Goal: Information Seeking & Learning: Find contact information

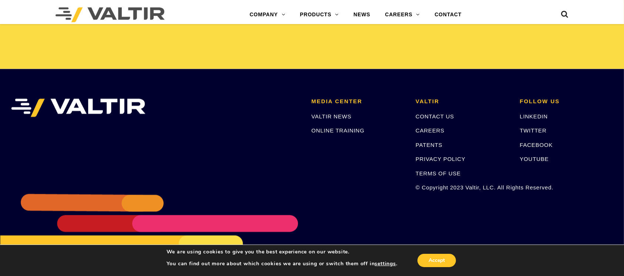
scroll to position [1562, 0]
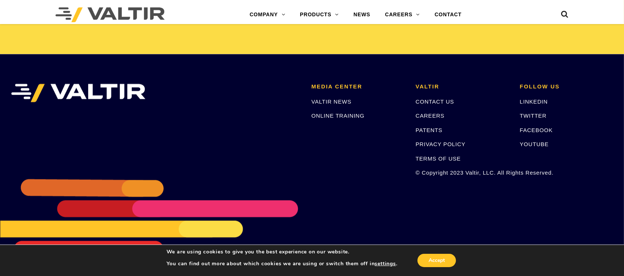
drag, startPoint x: 622, startPoint y: 247, endPoint x: 622, endPoint y: 262, distance: 14.8
click at [622, 262] on aside "We are using cookies to give you the best experience on our website. You can fi…" at bounding box center [312, 259] width 624 height 31
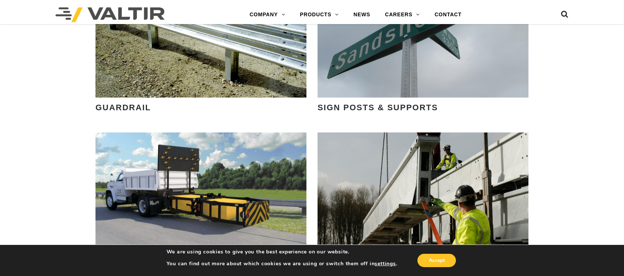
scroll to position [822, 0]
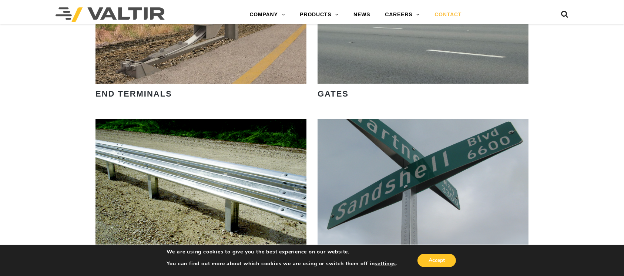
click at [451, 13] on link "CONTACT" at bounding box center [448, 14] width 42 height 15
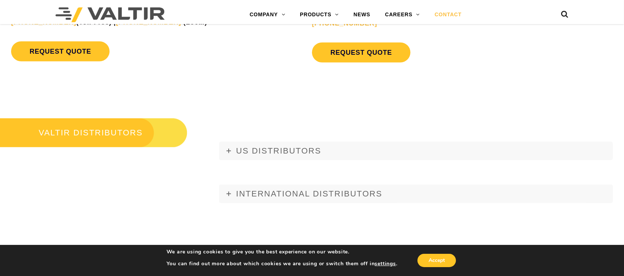
scroll to position [904, 0]
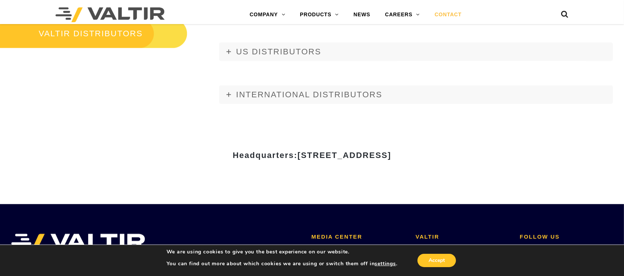
drag, startPoint x: 227, startPoint y: 155, endPoint x: 370, endPoint y: 170, distance: 143.5
click at [370, 170] on div "Headquarters: [STREET_ADDRESS]" at bounding box center [312, 158] width 444 height 26
click at [298, 182] on div "Headquarters: [STREET_ADDRESS]" at bounding box center [312, 158] width 444 height 92
drag, startPoint x: 226, startPoint y: 155, endPoint x: 458, endPoint y: 155, distance: 231.9
click at [391, 153] on span "[STREET_ADDRESS]" at bounding box center [344, 155] width 94 height 9
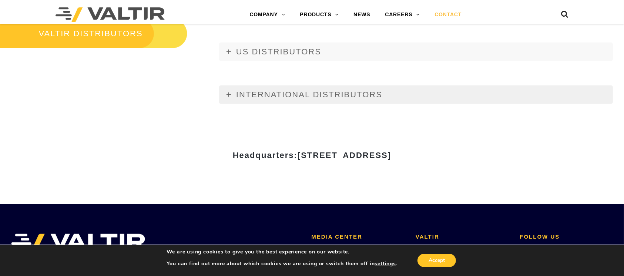
click at [497, 98] on link "INTERNATIONAL DISTRIBUTORS" at bounding box center [415, 94] width 393 height 18
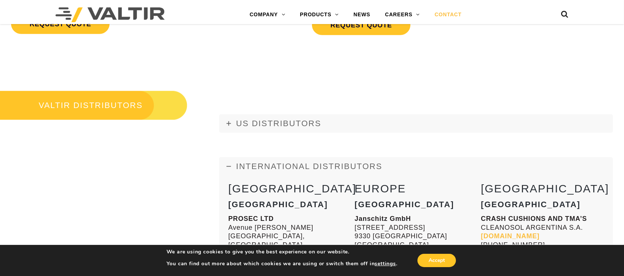
scroll to position [846, 0]
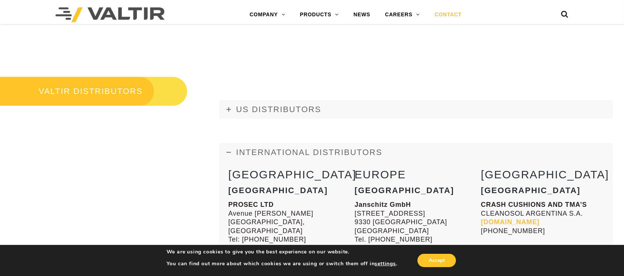
click at [226, 152] on icon at bounding box center [228, 152] width 4 height 4
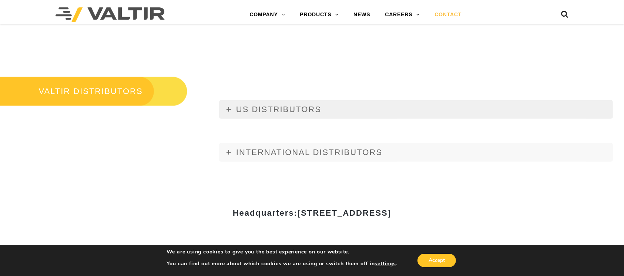
click at [228, 110] on icon at bounding box center [228, 109] width 4 height 4
